Goal: Browse casually: Explore the website without a specific task or goal

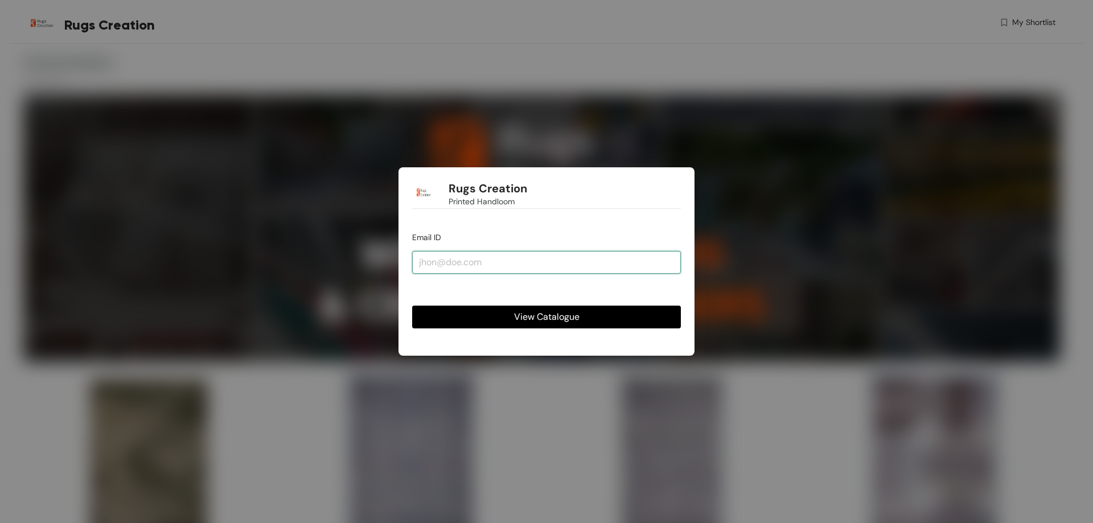
click at [500, 261] on input "email" at bounding box center [546, 262] width 269 height 23
type input "[EMAIL_ADDRESS][DOMAIN_NAME]"
click at [412, 306] on button "View Catalogue" at bounding box center [546, 317] width 269 height 23
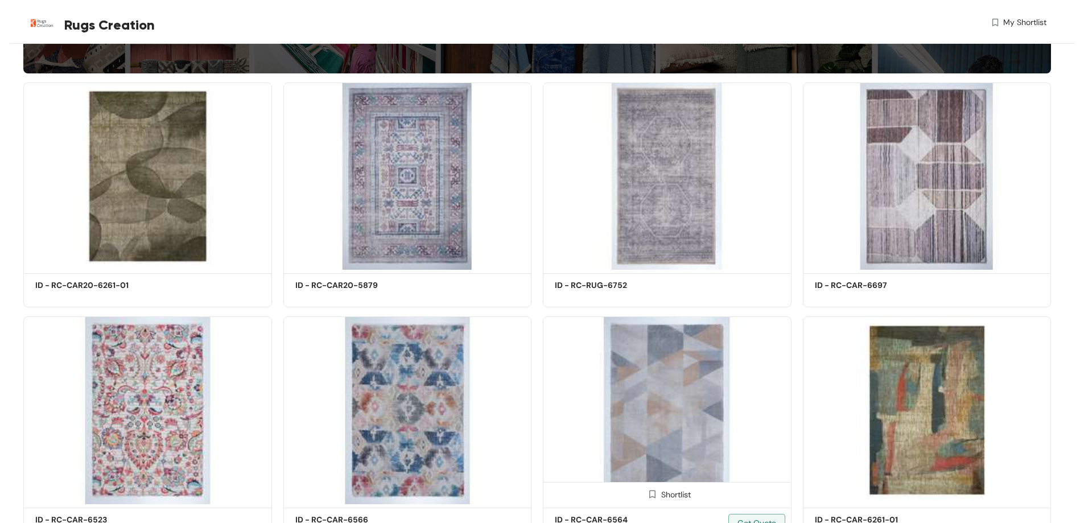
scroll to position [342, 0]
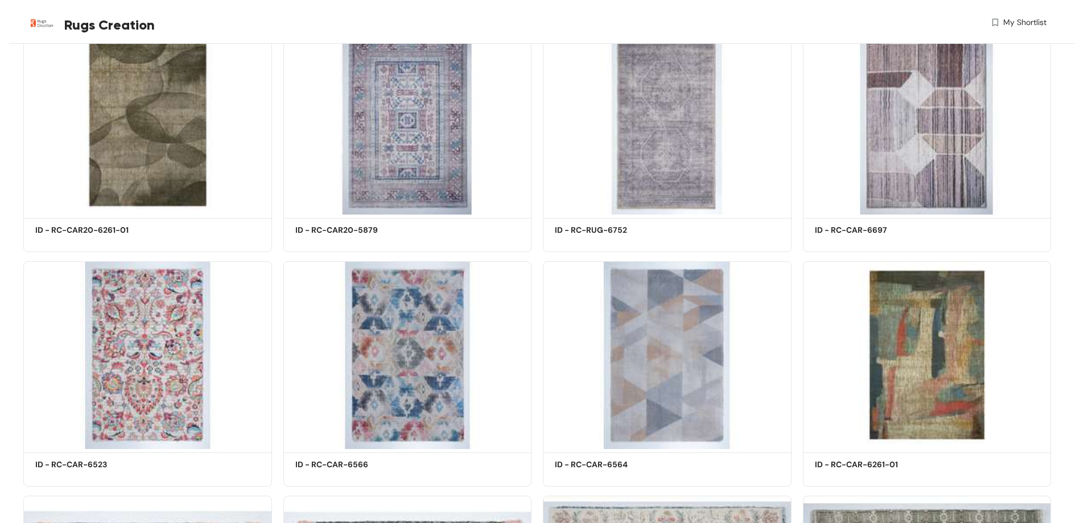
click at [1075, 424] on div "Printed Handloom 18 Products Shortlist ID - RC-CAR20-6261-01 Get Quote Shortlis…" at bounding box center [542, 470] width 1066 height 1512
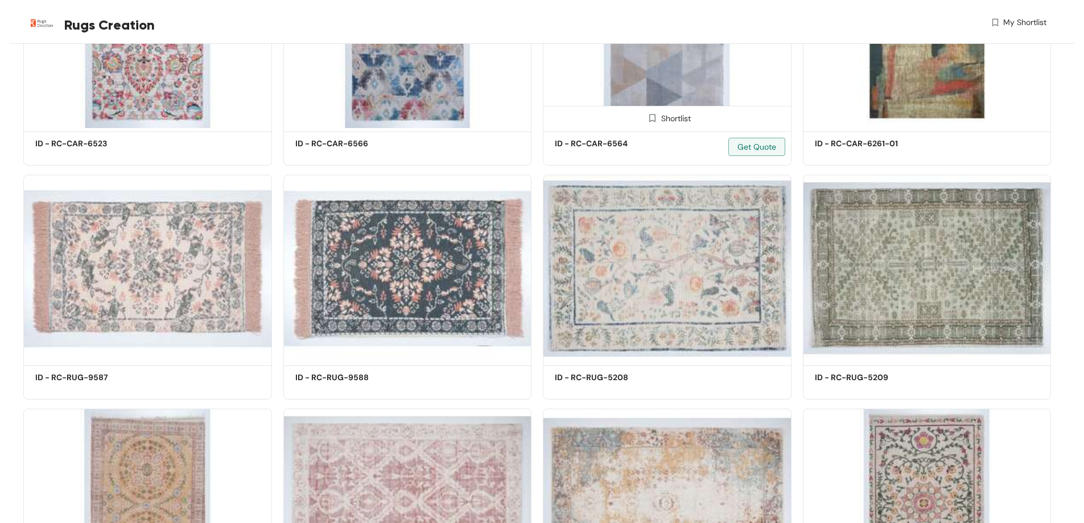
scroll to position [683, 0]
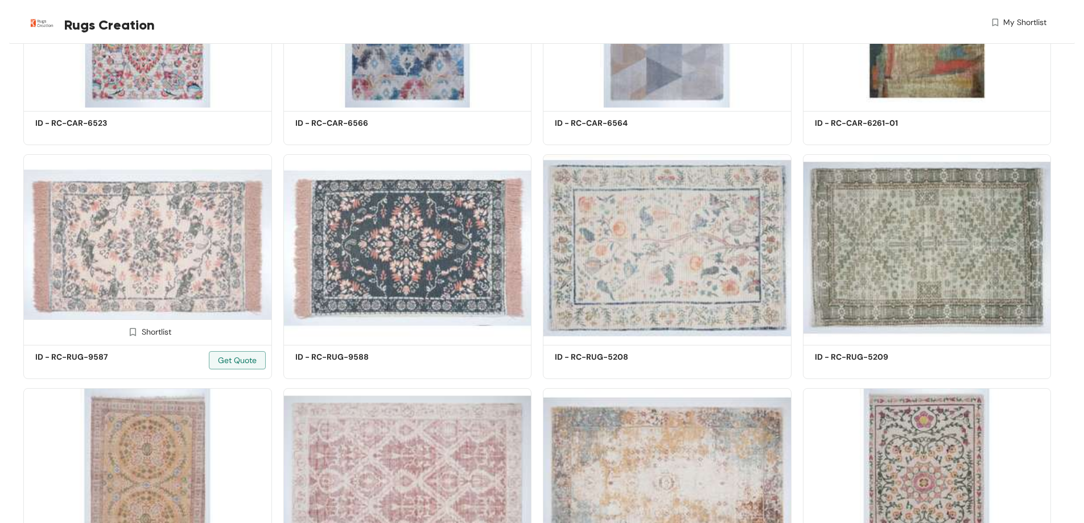
drag, startPoint x: 133, startPoint y: 259, endPoint x: 130, endPoint y: 266, distance: 7.2
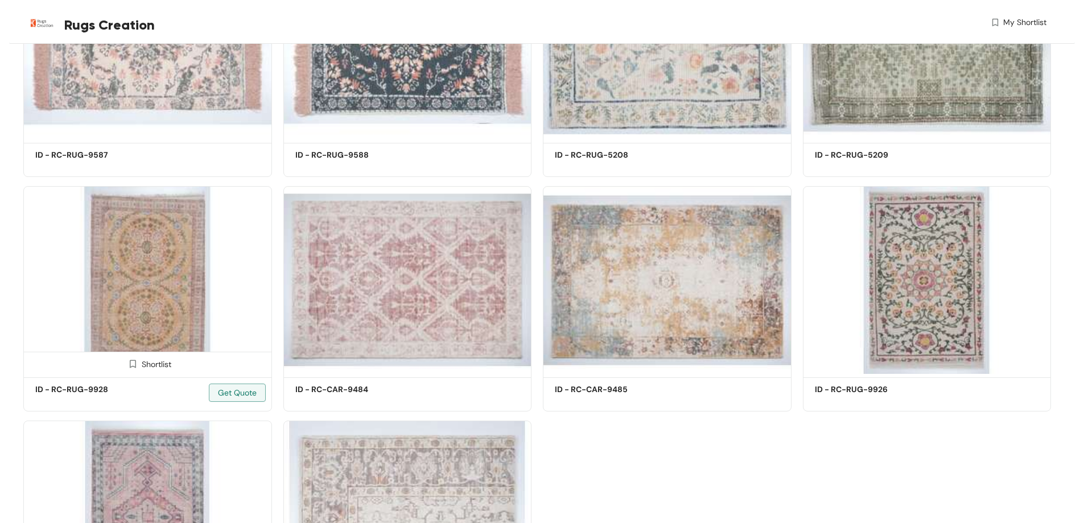
scroll to position [911, 0]
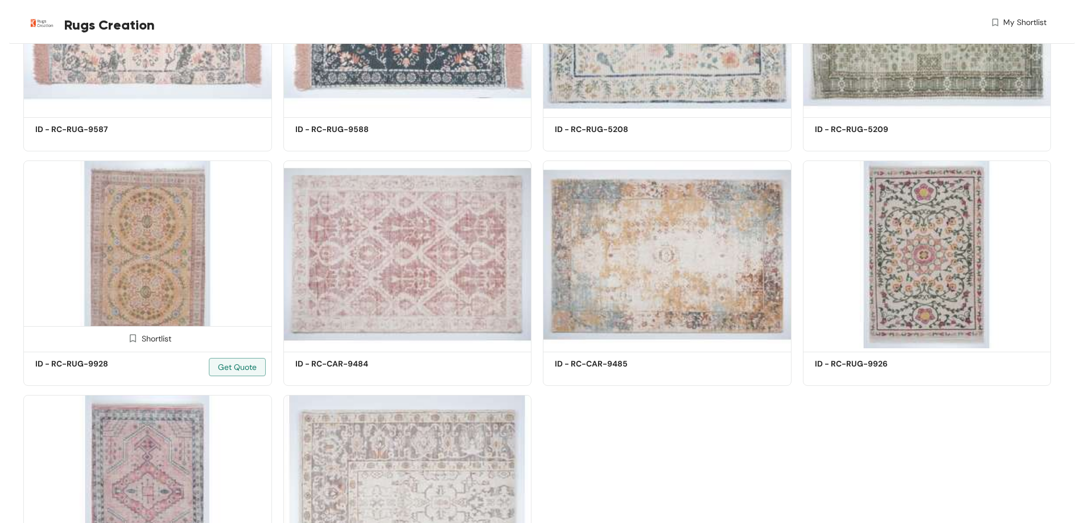
drag, startPoint x: 161, startPoint y: 301, endPoint x: 166, endPoint y: 312, distance: 12.5
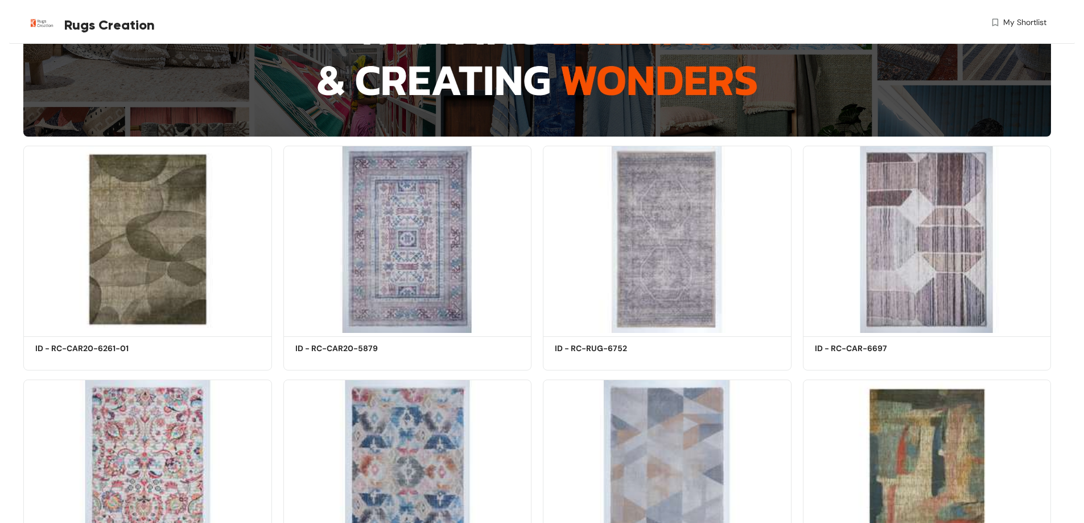
scroll to position [0, 0]
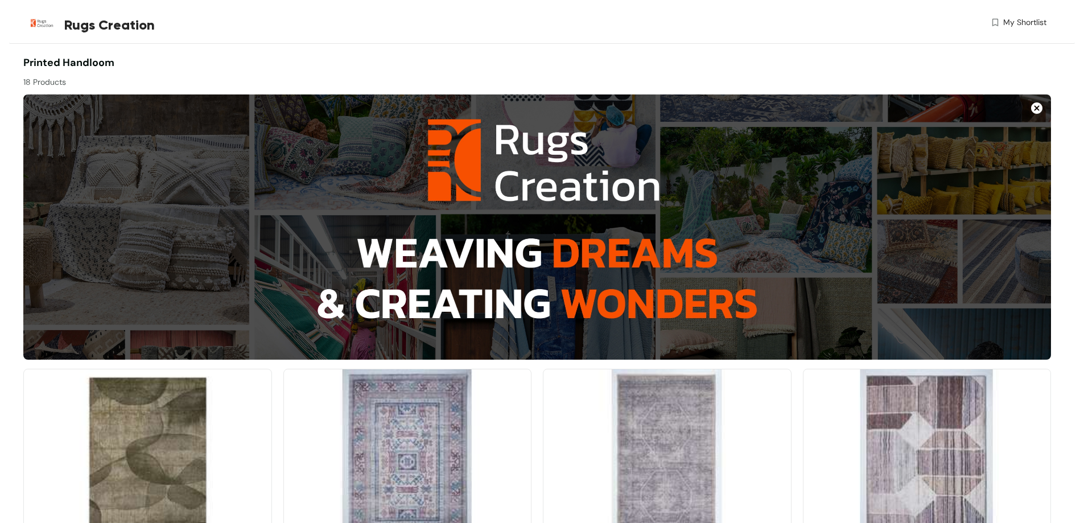
click at [1035, 109] on img at bounding box center [1036, 107] width 11 height 11
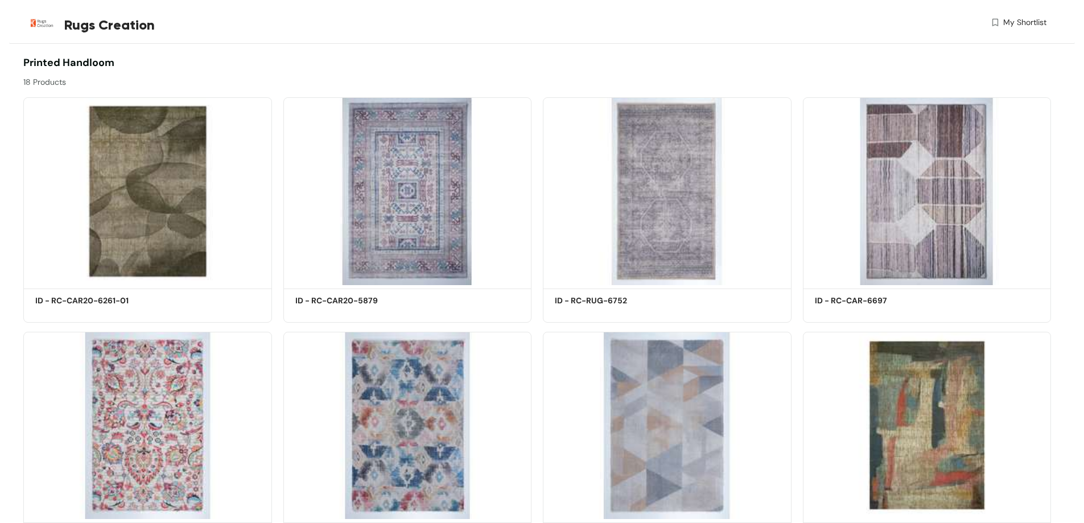
click at [79, 24] on span "Rugs Creation" at bounding box center [109, 25] width 91 height 20
